Goal: Navigation & Orientation: Find specific page/section

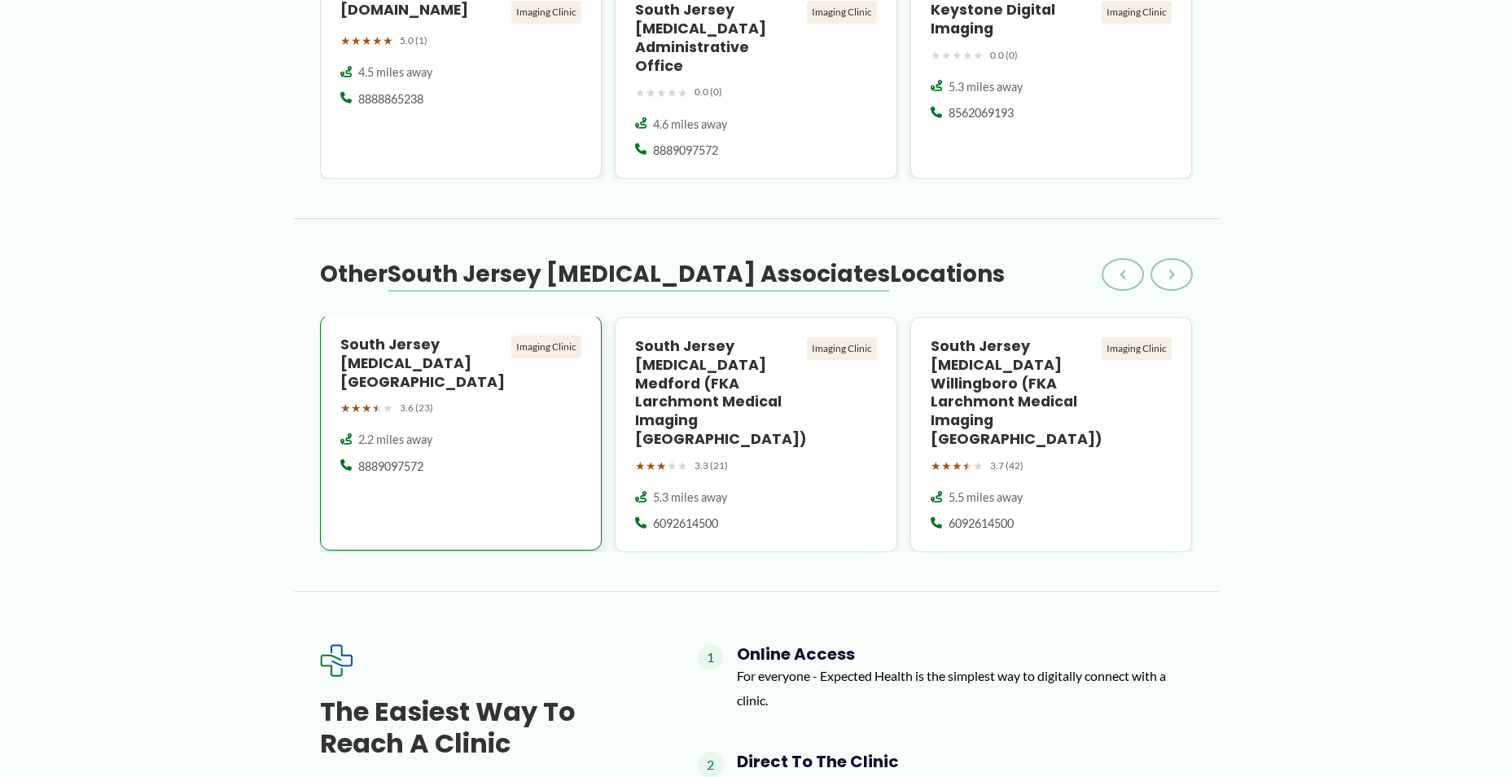
scroll to position [2035, 0]
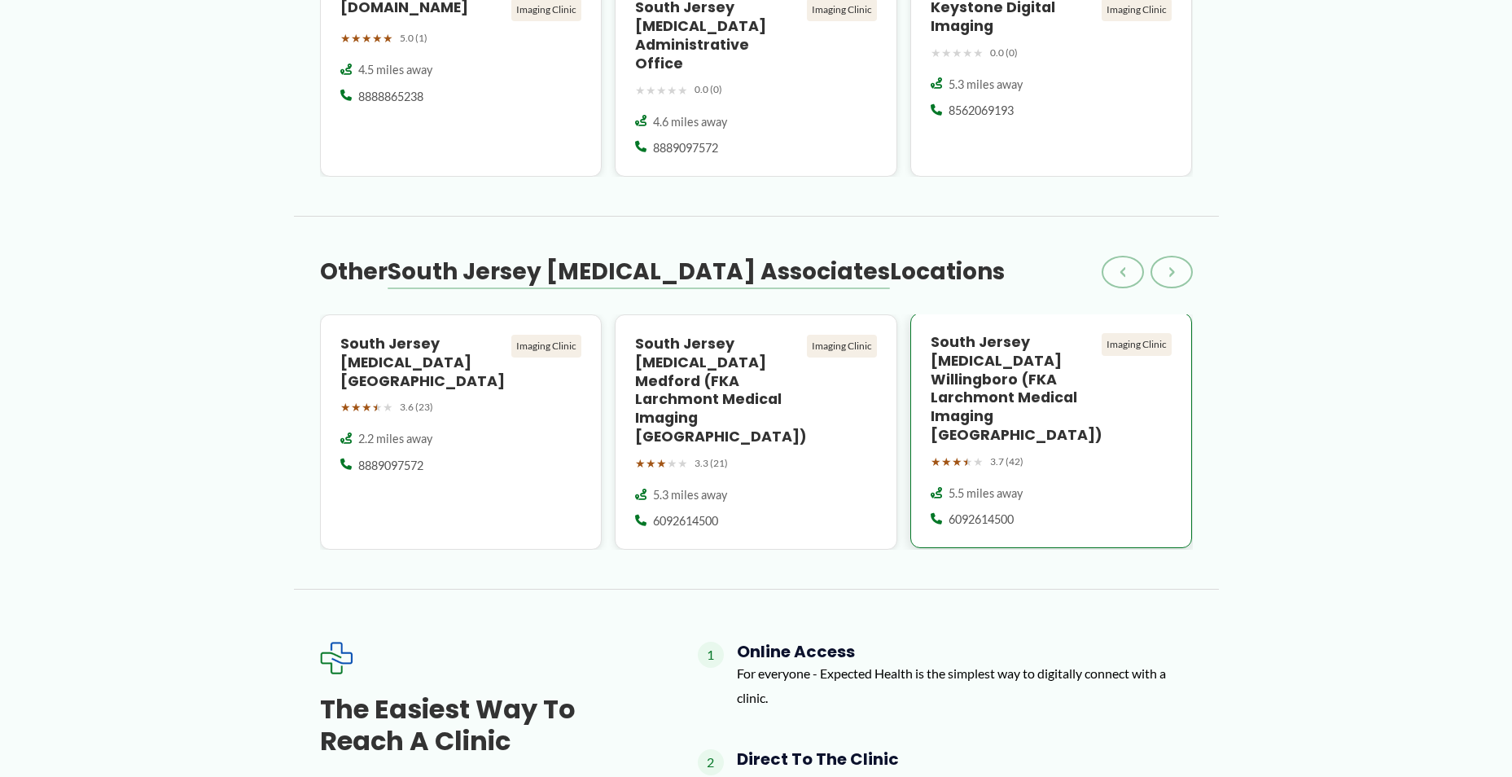
click at [1153, 333] on div "Imaging Clinic" at bounding box center [1136, 344] width 70 height 23
